Goal: Information Seeking & Learning: Learn about a topic

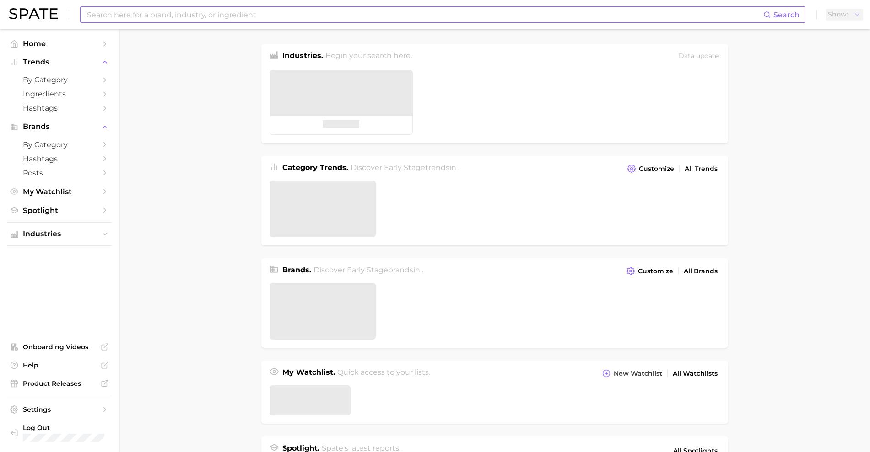
click at [370, 18] on input at bounding box center [424, 15] width 677 height 16
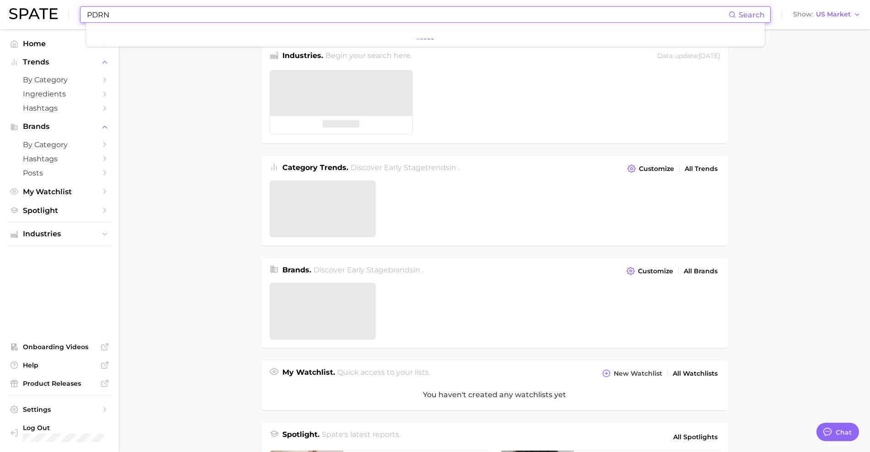
type input "PDRN"
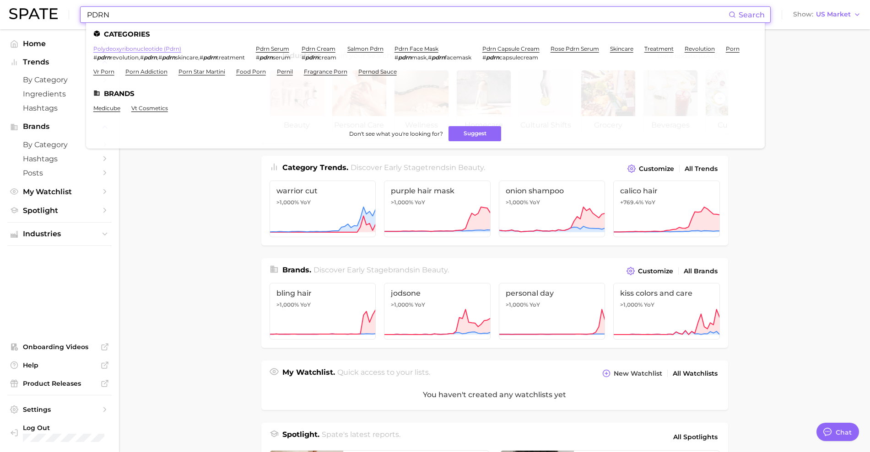
click at [138, 47] on link "polydeoxyribonucleotide (pdrn)" at bounding box center [137, 48] width 88 height 7
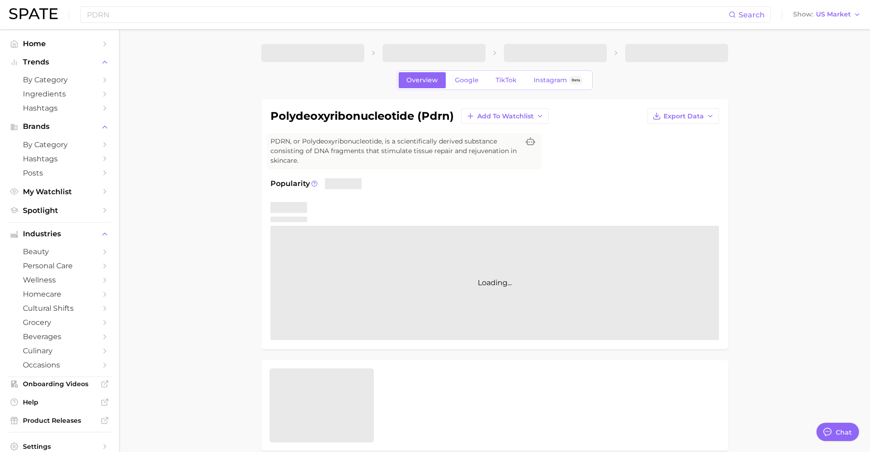
type textarea "x"
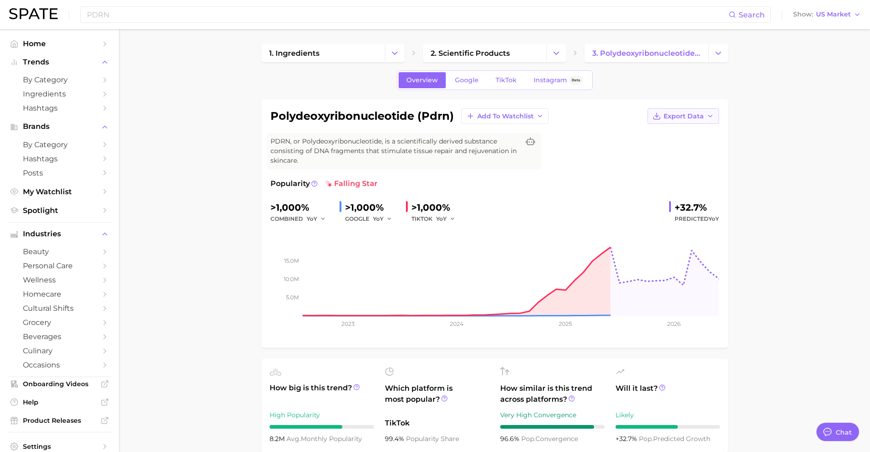
click at [713, 120] on button "Export Data" at bounding box center [682, 116] width 71 height 16
click at [679, 146] on span "Time Series Image" at bounding box center [664, 150] width 61 height 8
click at [554, 303] on rect at bounding box center [494, 270] width 448 height 91
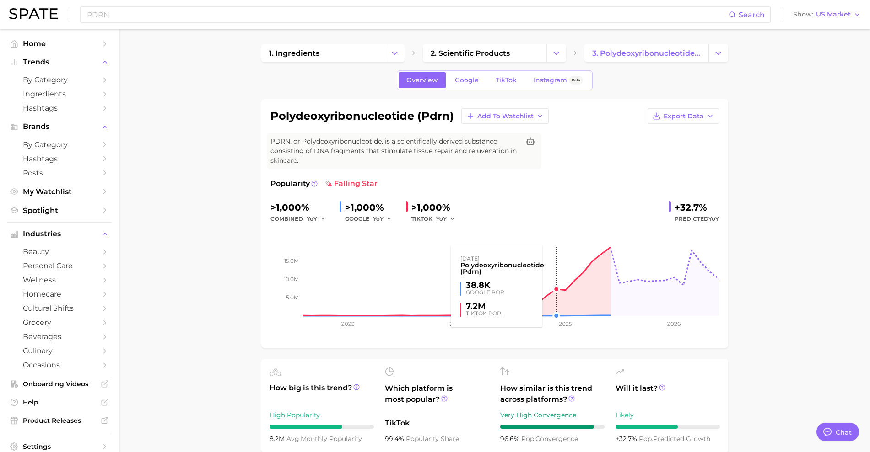
click at [555, 289] on rect at bounding box center [494, 270] width 448 height 91
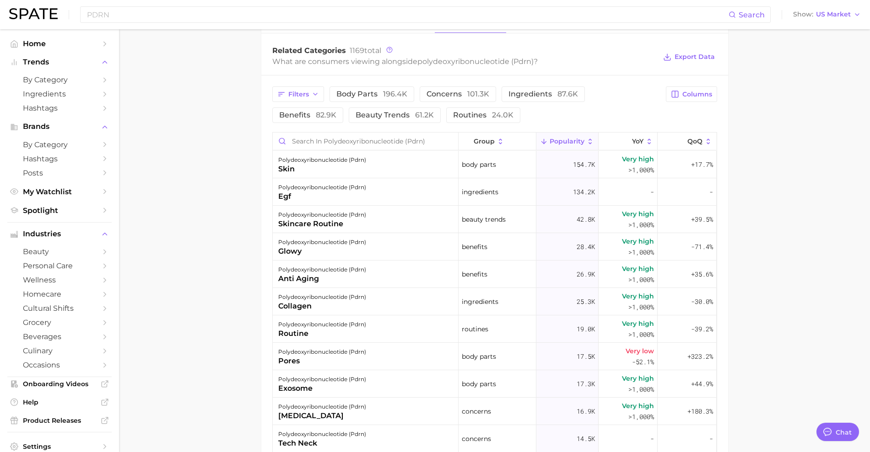
scroll to position [457, 0]
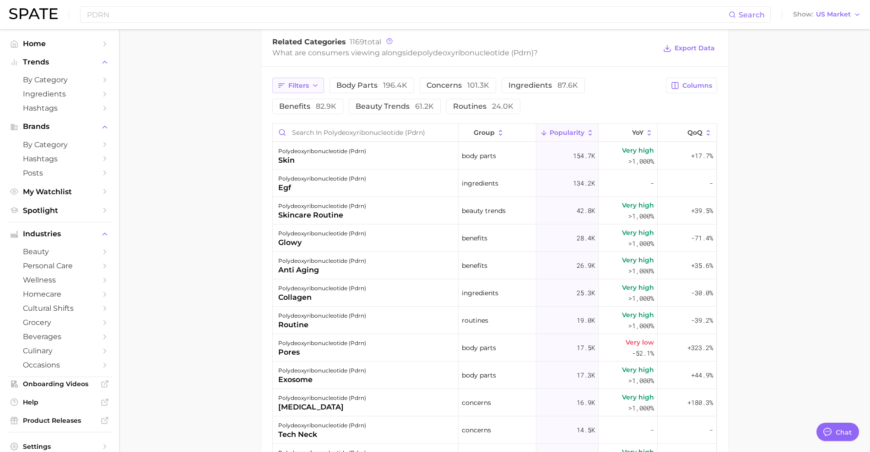
click at [284, 85] on icon "button" at bounding box center [281, 85] width 8 height 8
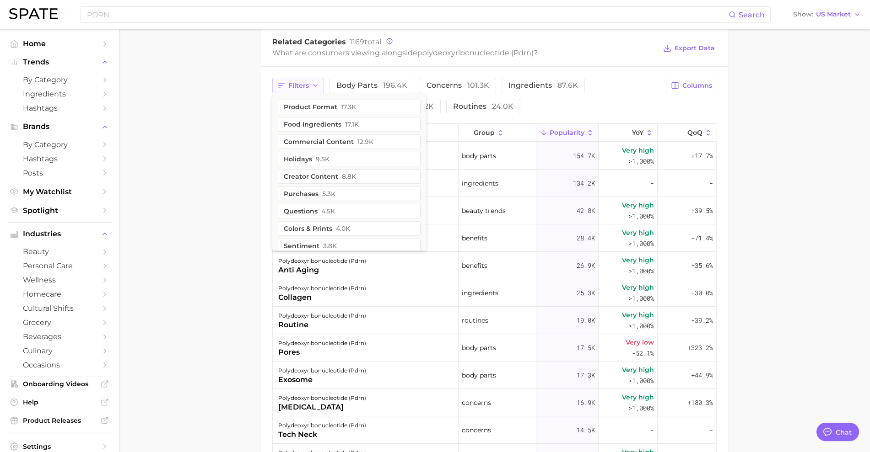
click at [284, 85] on icon "button" at bounding box center [281, 85] width 8 height 8
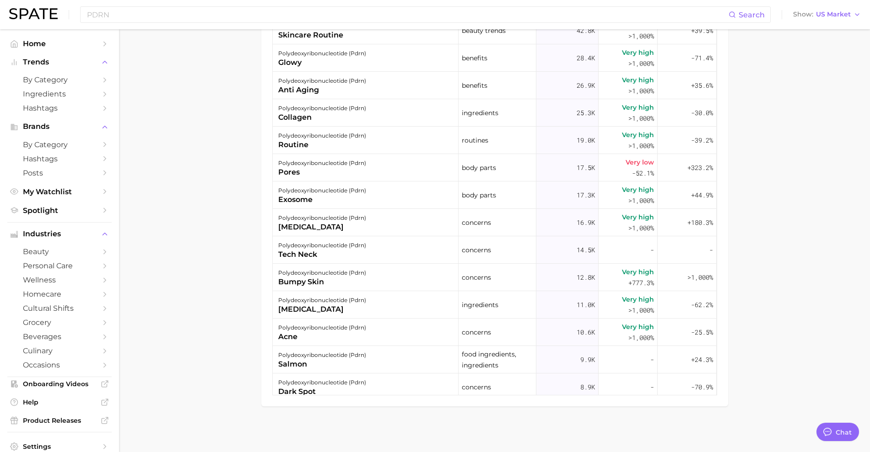
scroll to position [0, 0]
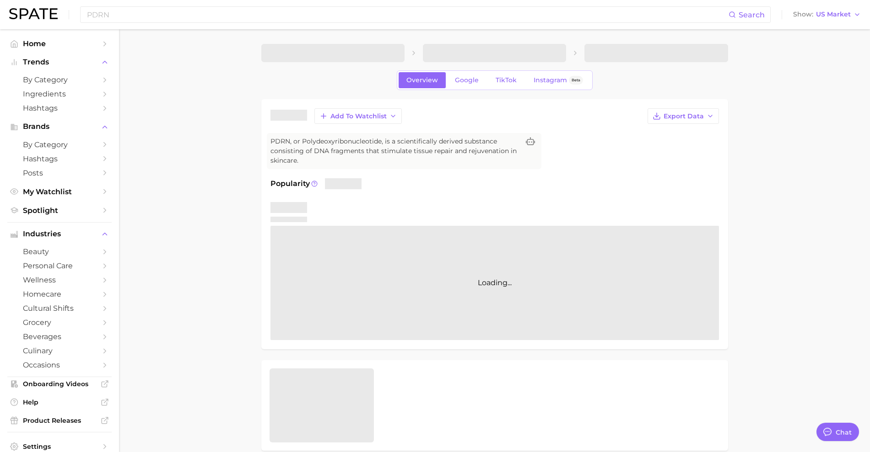
type textarea "x"
